Goal: Check status

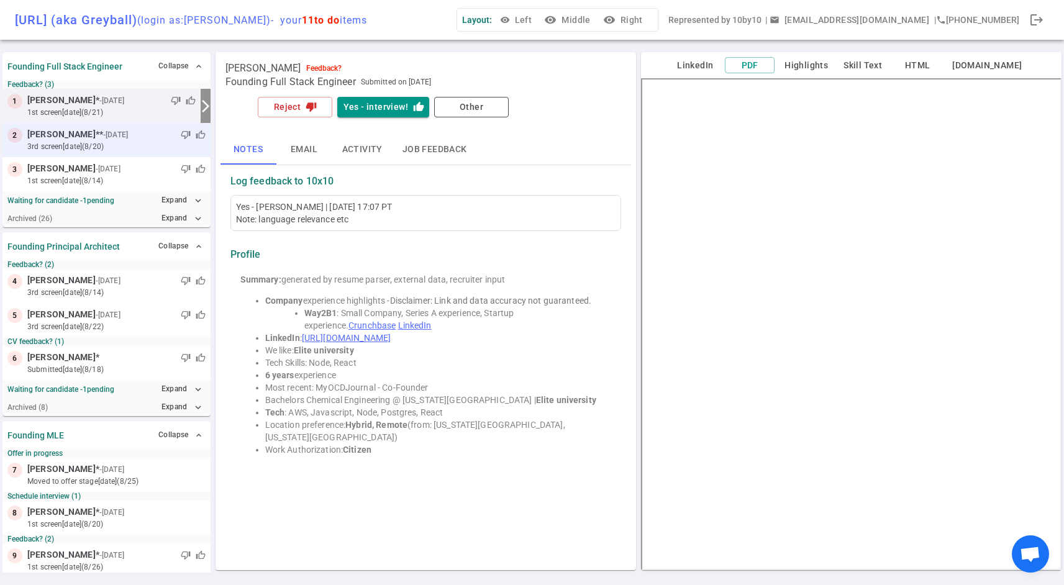
click at [106, 126] on div "2 [PERSON_NAME] ** - [DATE] thumb_down thumb_up 3rd Screen [DATE] (8/20)" at bounding box center [106, 140] width 208 height 34
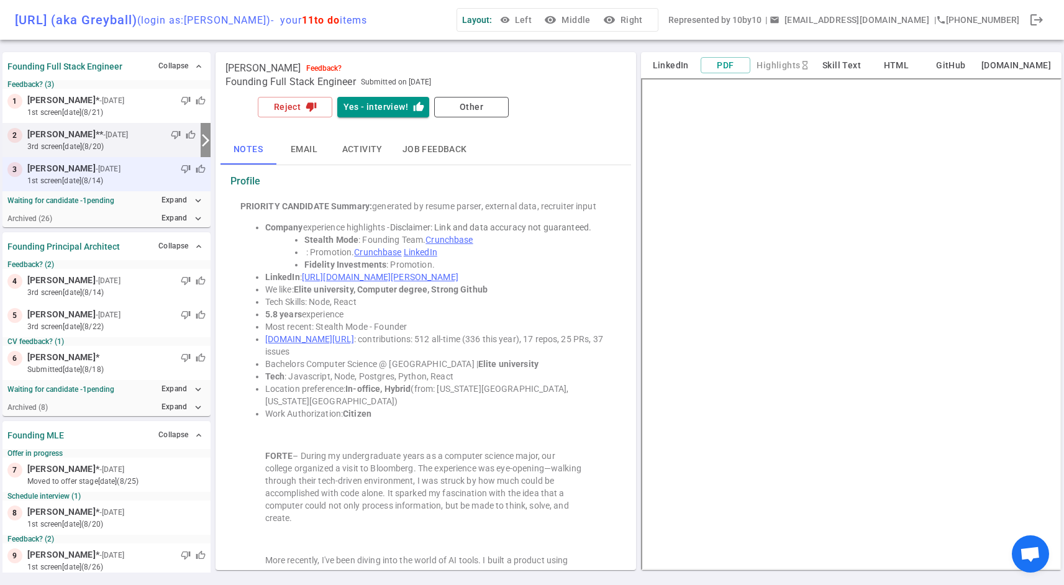
click at [99, 163] on small "- [DATE]" at bounding box center [108, 168] width 25 height 11
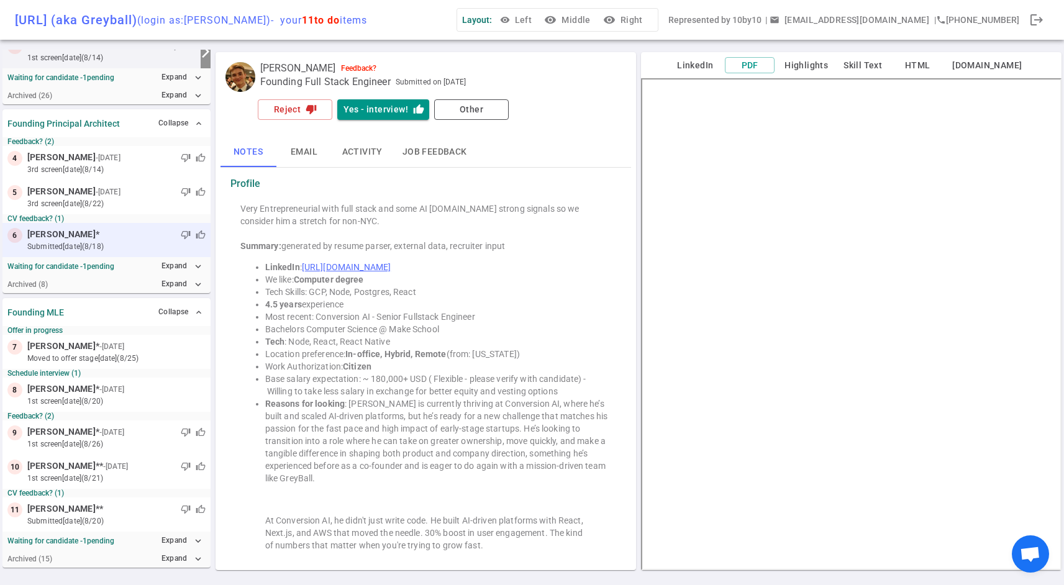
click at [115, 235] on div "thumb_down thumb_up" at bounding box center [152, 234] width 106 height 12
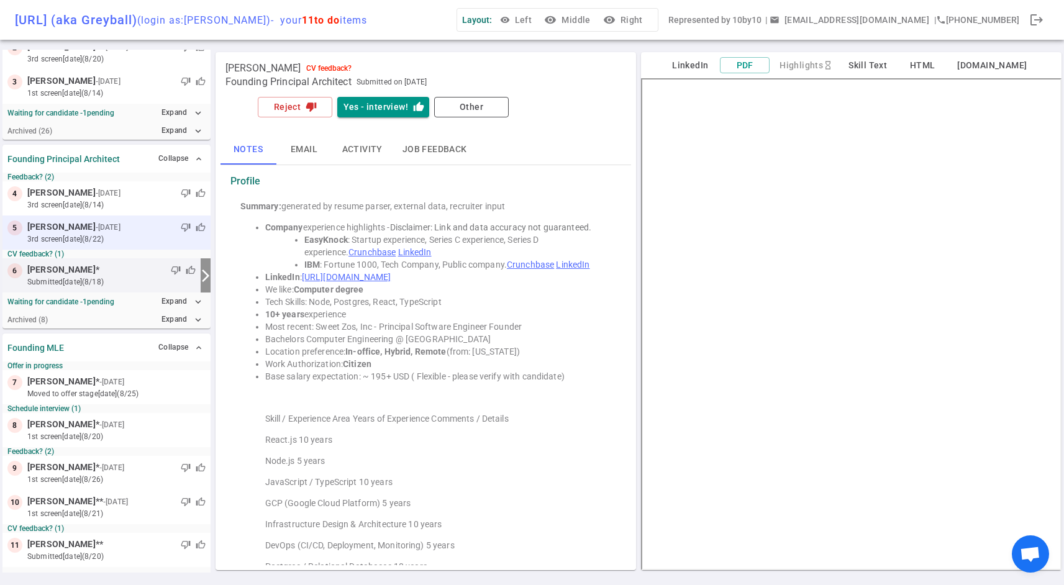
scroll to position [123, 0]
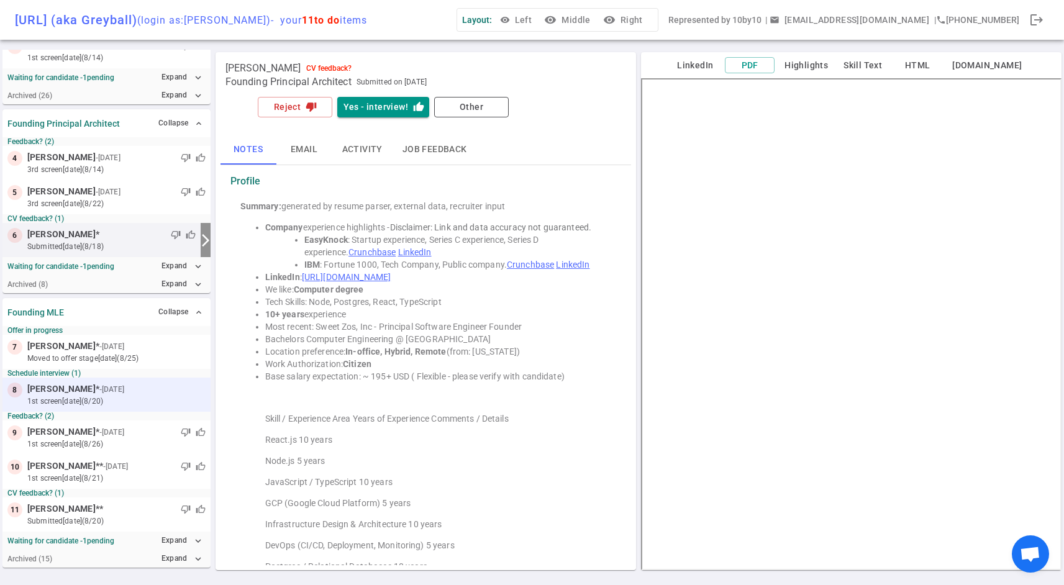
click at [136, 383] on div at bounding box center [166, 389] width 79 height 12
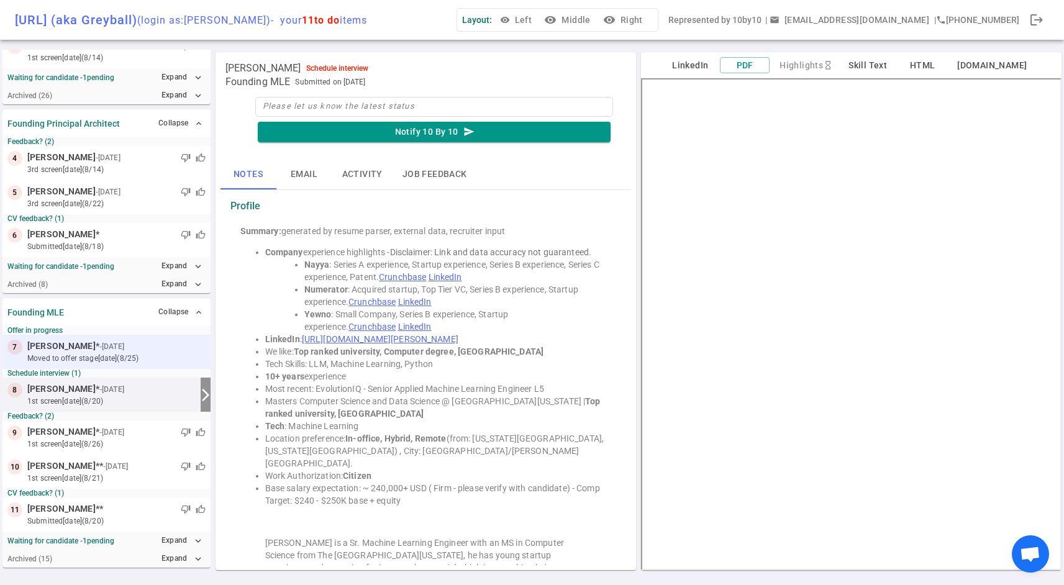
click at [137, 355] on small "moved to Offer stage [DATE] (8/25)" at bounding box center [116, 358] width 178 height 11
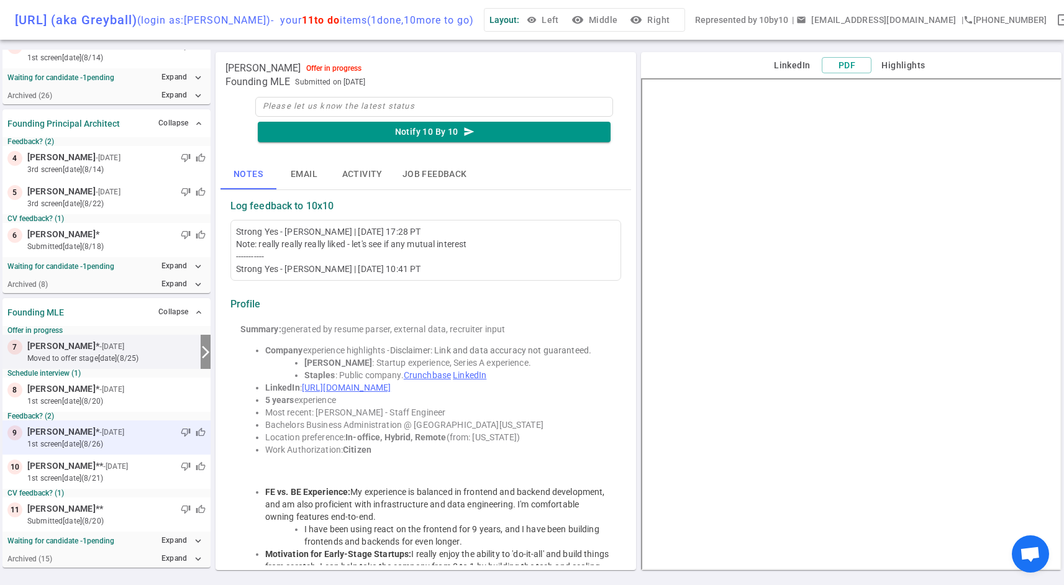
click at [127, 433] on div "thumb_down thumb_up" at bounding box center [166, 432] width 79 height 12
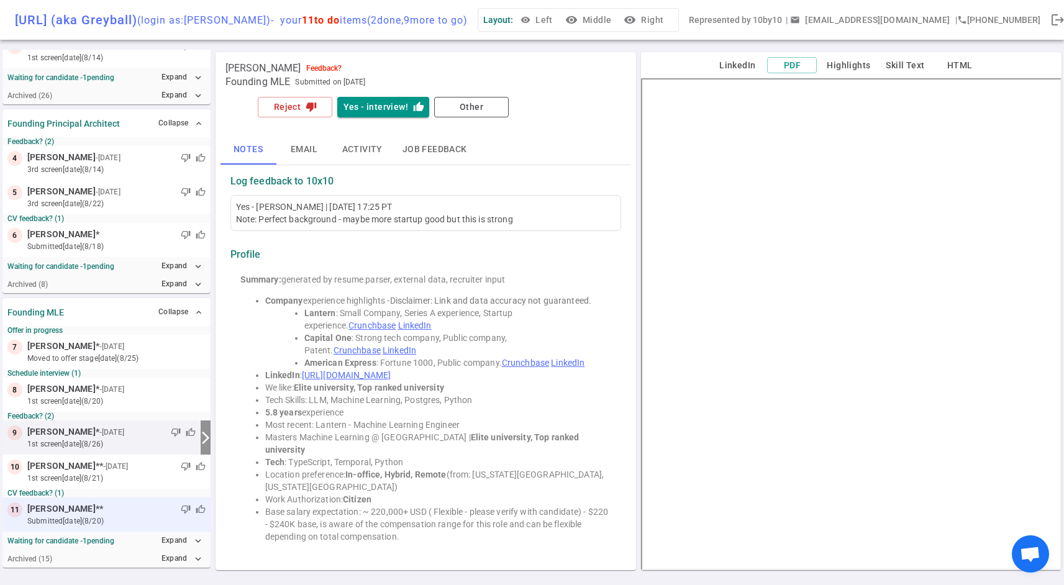
click at [114, 510] on div "thumb_down thumb_up" at bounding box center [154, 509] width 102 height 12
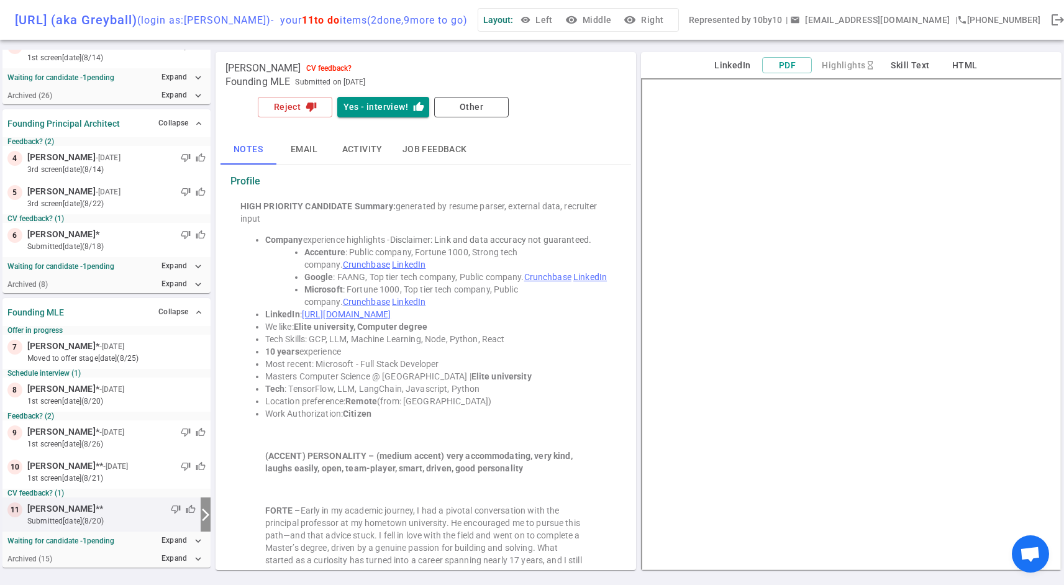
drag, startPoint x: 133, startPoint y: 459, endPoint x: 337, endPoint y: 509, distance: 209.6
click at [337, 509] on div "Founding Full Stack Engineer Collapse expand_less Feedback? (3) 1 [PERSON_NAME]…" at bounding box center [532, 317] width 1064 height 535
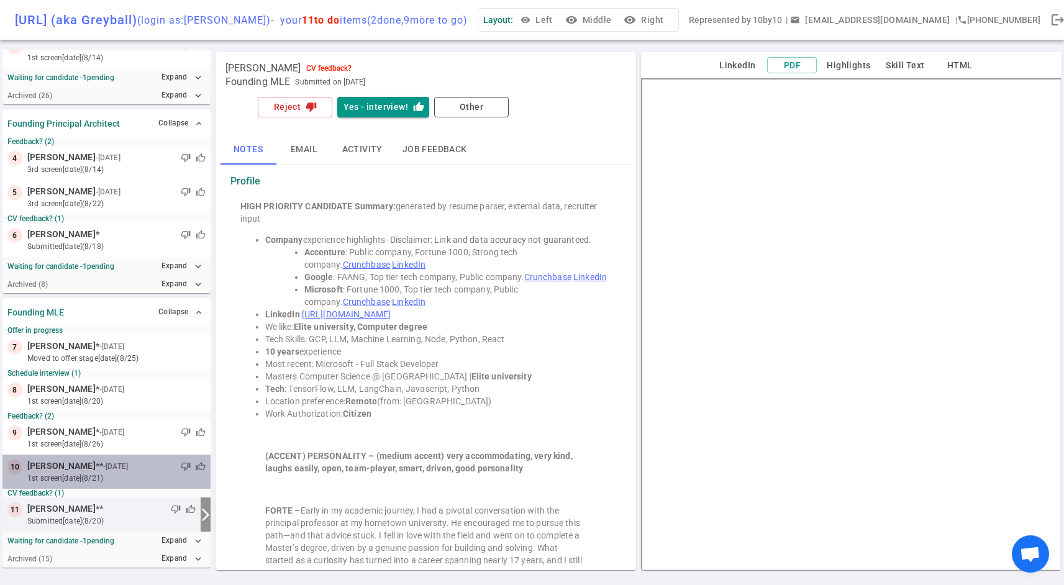
click at [113, 463] on small "- [DATE]" at bounding box center [115, 466] width 25 height 11
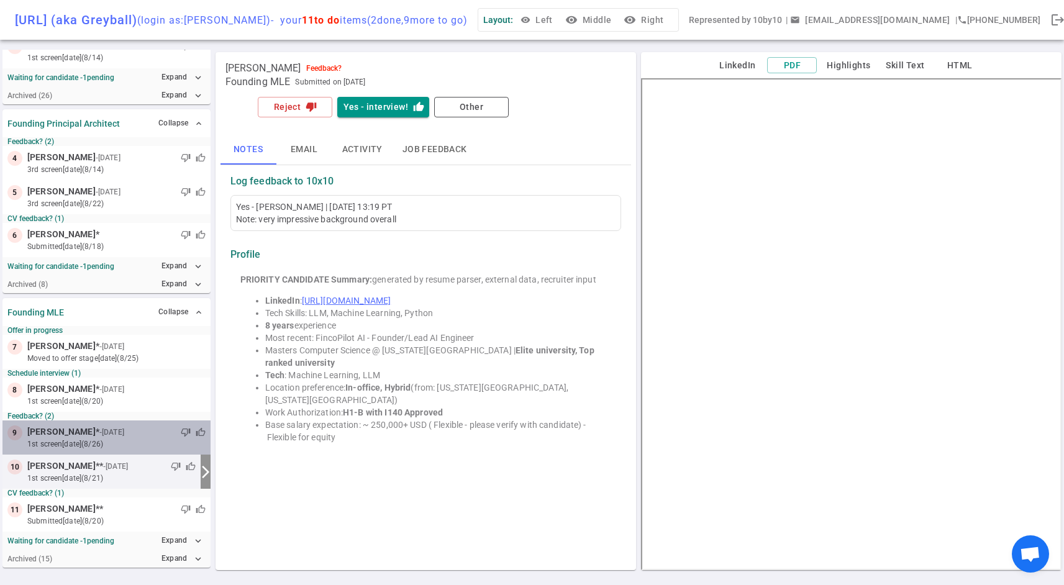
click at [127, 431] on div "thumb_down thumb_up" at bounding box center [166, 432] width 79 height 12
